Goal: Transaction & Acquisition: Purchase product/service

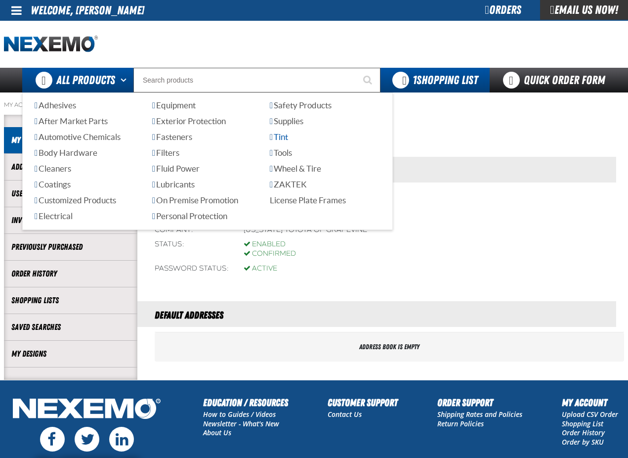
click at [288, 134] on span "Tint" at bounding box center [279, 136] width 18 height 9
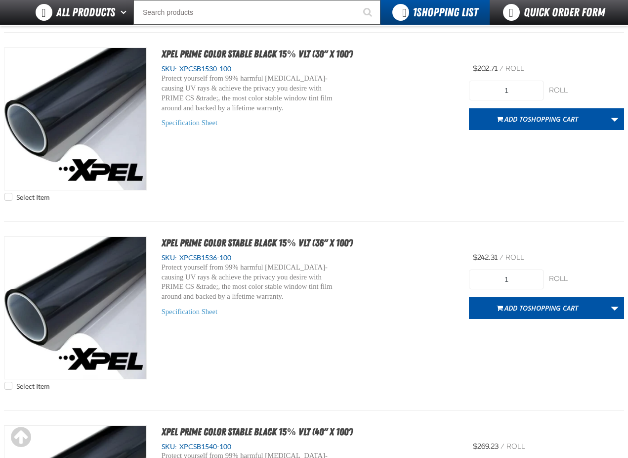
scroll to position [1680, 0]
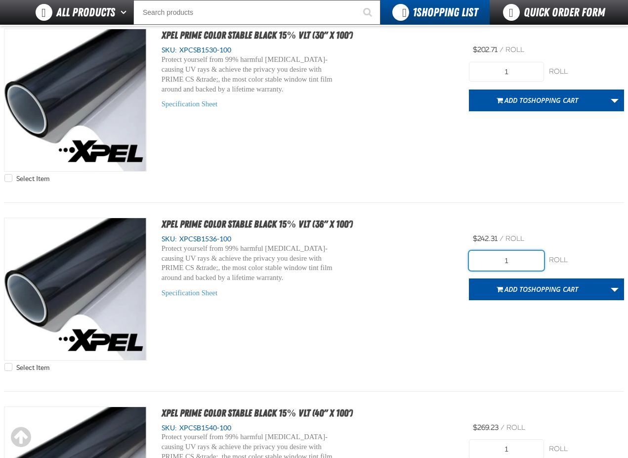
click at [510, 259] on input "1" at bounding box center [506, 261] width 75 height 20
type input "4"
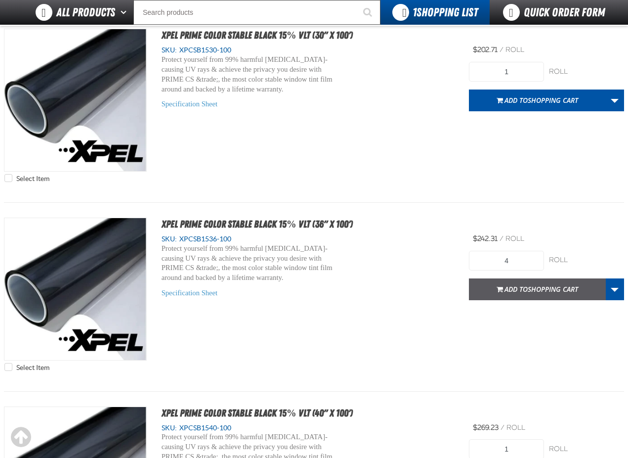
click at [548, 289] on span "Shopping Cart" at bounding box center [553, 288] width 50 height 9
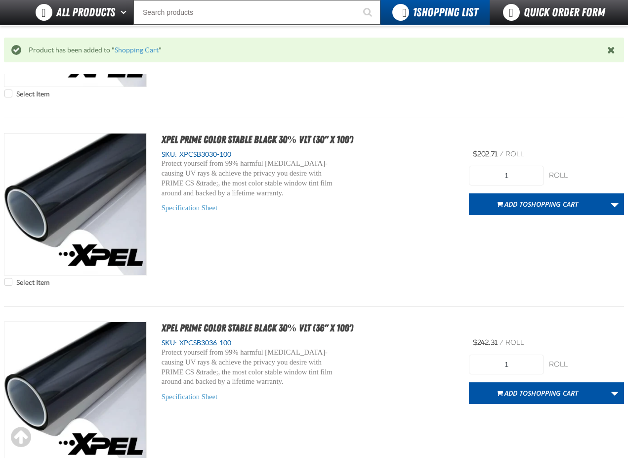
scroll to position [2668, 0]
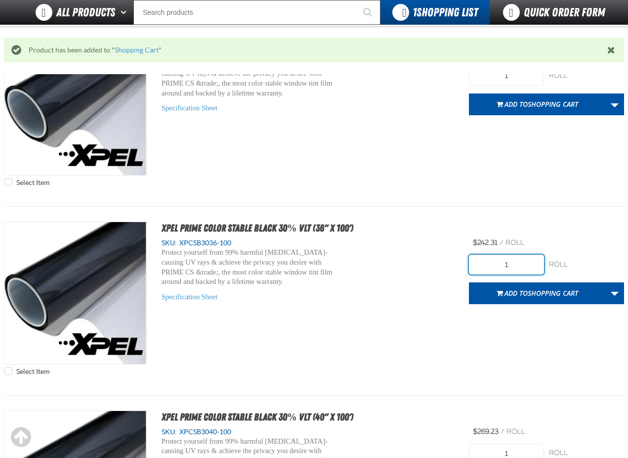
click at [503, 262] on input "1" at bounding box center [506, 265] width 75 height 20
type input "4"
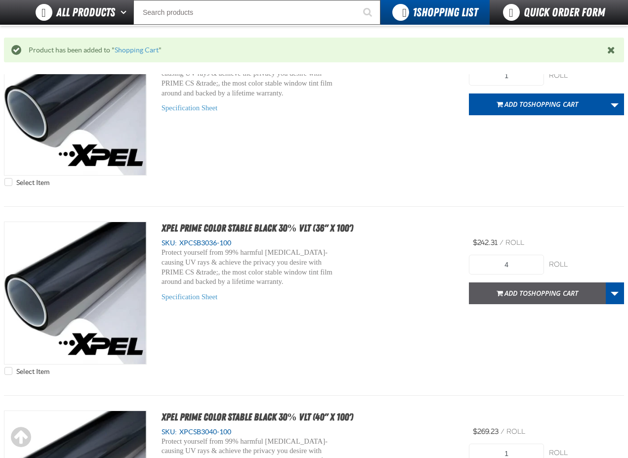
click at [540, 295] on span "Shopping Cart" at bounding box center [553, 292] width 50 height 9
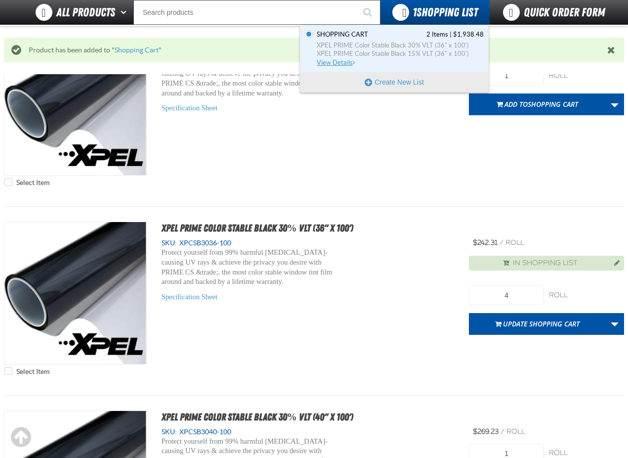
click at [374, 43] on span "XPEL PRIME Color Stable Black 30% VLT (36" x 100')" at bounding box center [400, 45] width 167 height 9
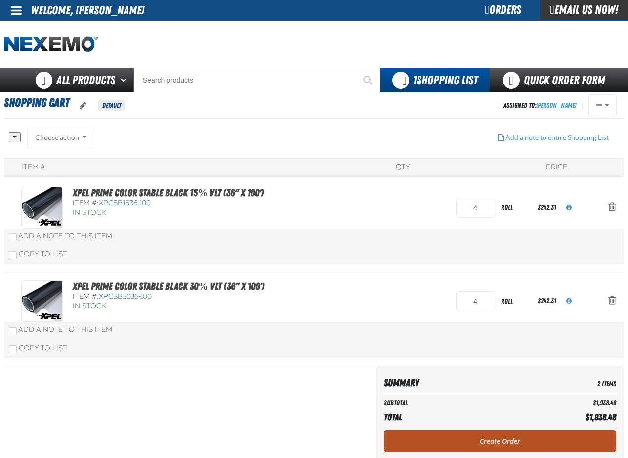
click at [490, 440] on link "Create Order" at bounding box center [500, 441] width 232 height 22
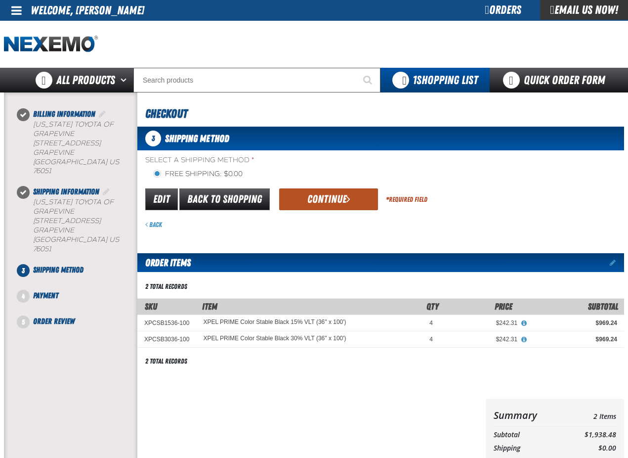
click at [320, 201] on button "Continue" at bounding box center [328, 199] width 99 height 22
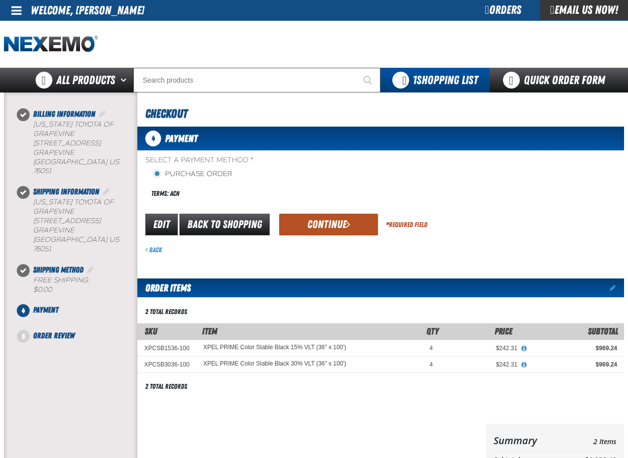
click at [335, 224] on button "Continue" at bounding box center [328, 225] width 99 height 22
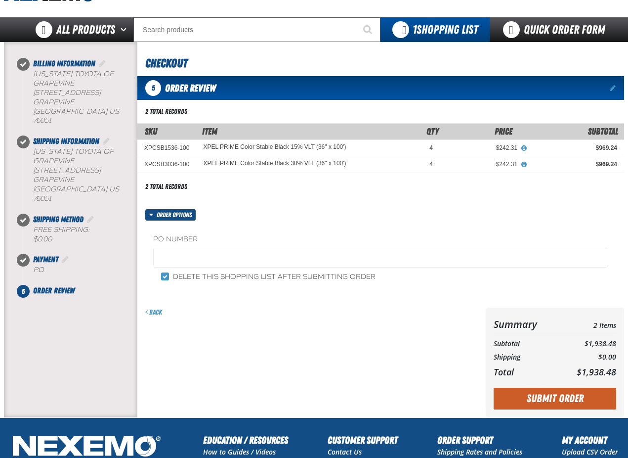
scroll to position [49, 0]
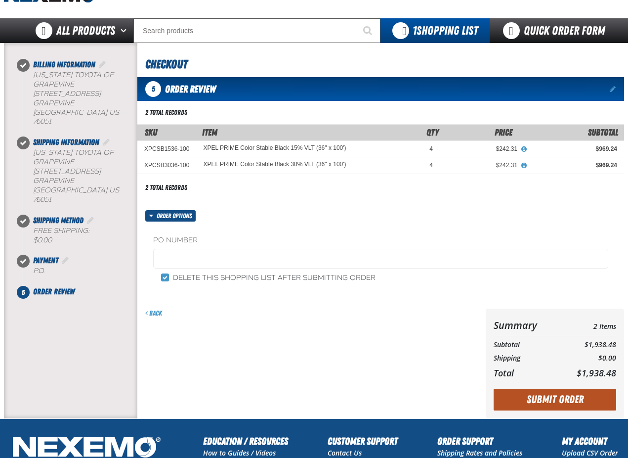
click at [573, 395] on button "Submit Order" at bounding box center [555, 399] width 123 height 22
